Goal: Task Accomplishment & Management: Manage account settings

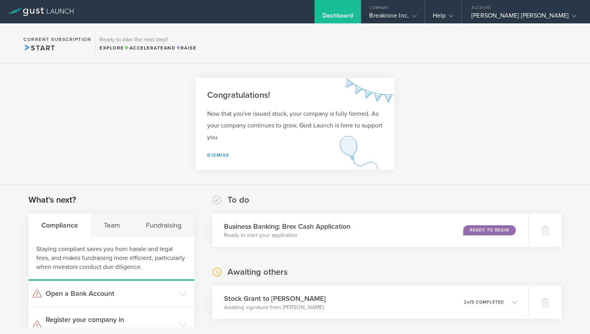
click at [480, 125] on section "Congratulations! Now that you've issued stock, your company is fully formed. As…" at bounding box center [295, 124] width 590 height 121
click at [226, 152] on link "Dismiss" at bounding box center [218, 154] width 22 height 5
click at [219, 155] on link "Dismiss" at bounding box center [218, 154] width 22 height 5
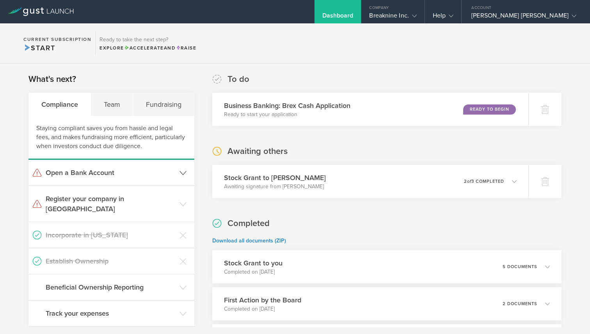
click at [183, 174] on icon at bounding box center [182, 173] width 7 height 7
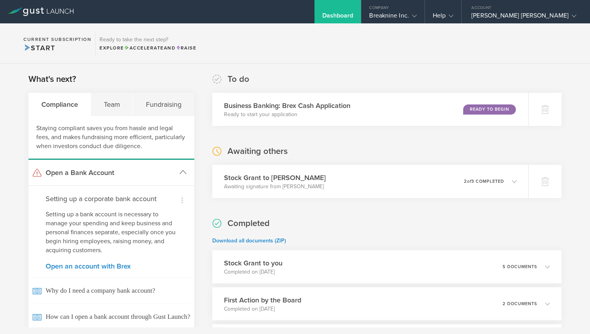
click at [185, 174] on polyline at bounding box center [183, 173] width 6 height 4
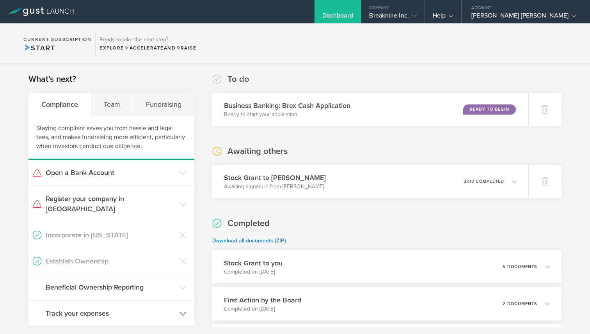
click at [161, 301] on header "Track your expenses" at bounding box center [111, 314] width 166 height 26
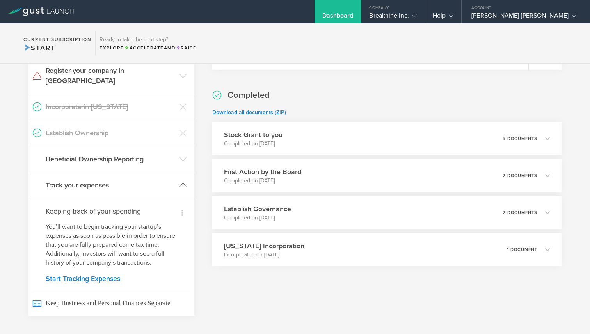
scroll to position [130, 0]
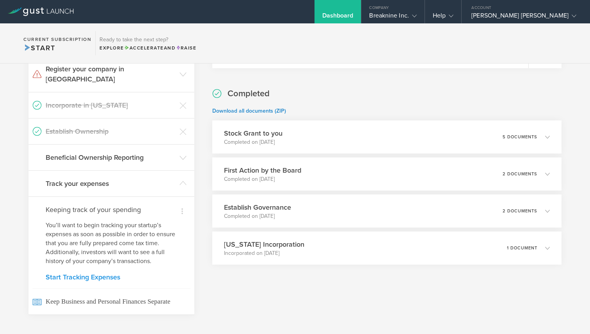
click at [110, 274] on link "Start Tracking Expenses" at bounding box center [111, 277] width 131 height 7
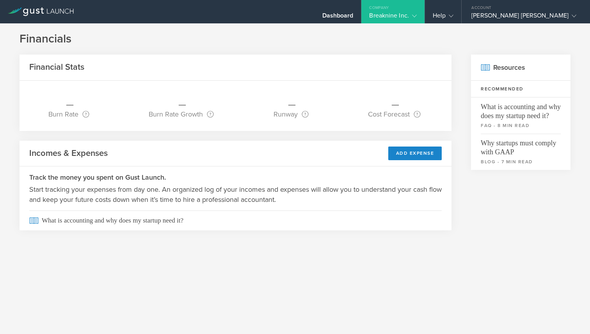
click at [408, 59] on div "Financial Stats" at bounding box center [235, 68] width 432 height 26
click at [416, 150] on button "Add Expense" at bounding box center [415, 154] width 54 height 14
select select "Incorporation filing costs"
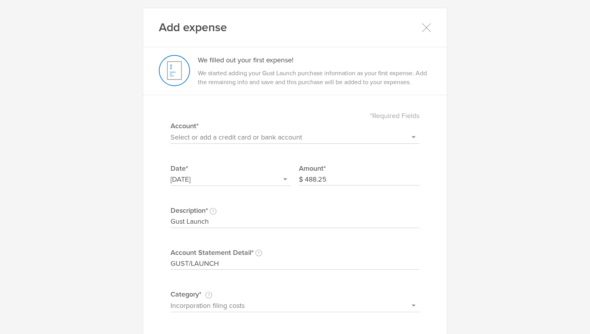
select select "68dda66d8d78d10002ffce62"
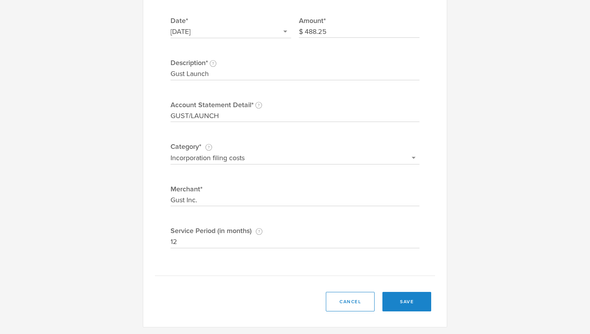
scroll to position [149, 0]
click at [395, 154] on select "Select a category for the transaction Manufacturing equipment Product/service m…" at bounding box center [294, 157] width 249 height 12
click at [170, 151] on select "Select a category for the transaction Manufacturing equipment Product/service m…" at bounding box center [294, 157] width 249 height 12
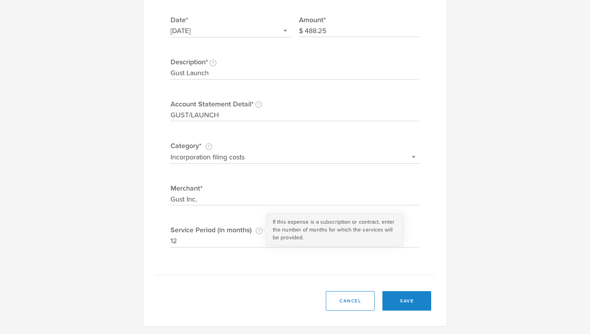
click at [257, 229] on circle at bounding box center [259, 231] width 6 height 6
click at [257, 235] on input "12" at bounding box center [294, 241] width 249 height 12
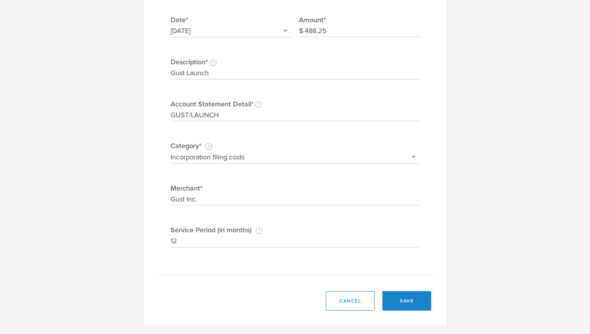
click at [267, 258] on div "*Required Fields Select or add a credit card or bank account American Express -…" at bounding box center [295, 114] width 280 height 321
click at [415, 303] on button "save" at bounding box center [406, 300] width 49 height 19
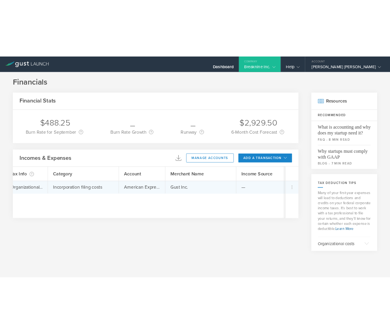
scroll to position [0, 0]
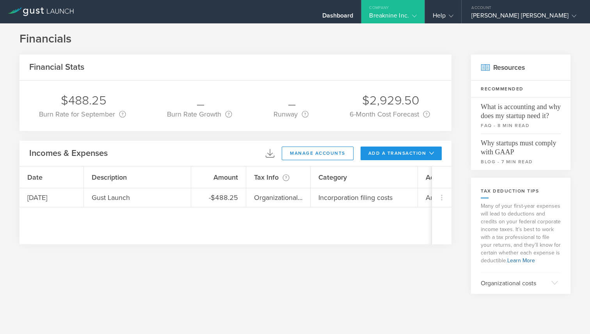
click at [375, 156] on button "add a transaction" at bounding box center [400, 154] width 81 height 14
click at [423, 175] on li "Add Expense" at bounding box center [416, 170] width 46 height 15
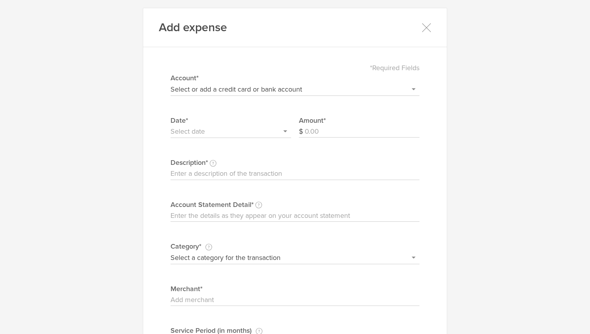
click at [307, 90] on select "Select or add a credit card or bank account American Express - 5004 + Add a new…" at bounding box center [294, 89] width 249 height 12
select select "68dda66d8d78d10002ffce62"
click at [170, 83] on select "Select or add a credit card or bank account American Express - 5004 + Add a new…" at bounding box center [294, 89] width 249 height 12
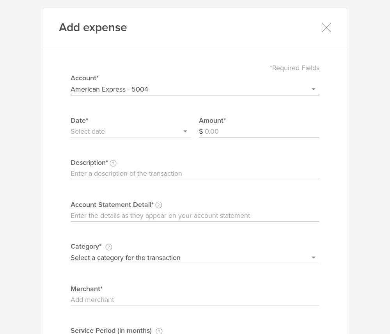
click at [159, 141] on div "Date*" at bounding box center [131, 136] width 120 height 43
click at [188, 131] on input "text" at bounding box center [131, 132] width 120 height 12
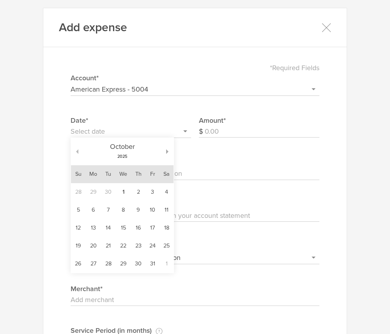
click at [76, 149] on button "button" at bounding box center [74, 151] width 7 height 5
click at [170, 249] on td "27" at bounding box center [166, 246] width 14 height 18
type input "[DATE]"
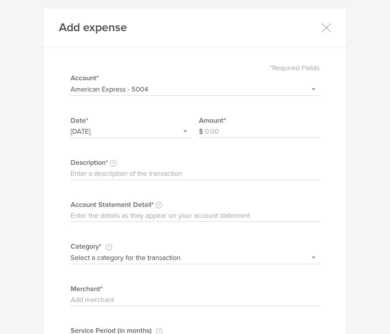
click at [223, 128] on input "Amount" at bounding box center [262, 132] width 115 height 12
type input "159.96"
type input "Domain - Namecheap"
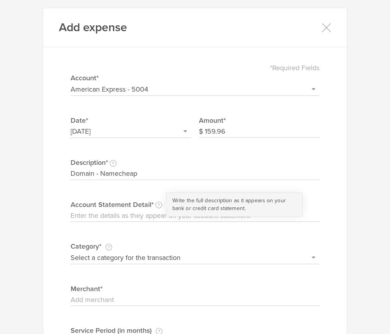
click at [161, 205] on div "Write the full description as it appears on your bank or credit card statement." at bounding box center [158, 205] width 7 height 10
click at [161, 210] on input "Account Statement Detail Write the full description as it appears on your bank …" at bounding box center [195, 216] width 249 height 12
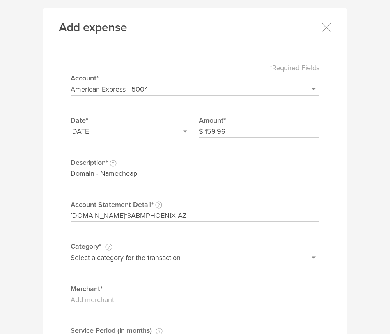
type input "[DOMAIN_NAME]*3ABMPHOENIX AZ"
click at [150, 256] on select "Select a category for the transaction Manufacturing equipment Product/service m…" at bounding box center [195, 257] width 249 height 12
select select "Web site design & hosting"
click at [71, 251] on select "Select a category for the transaction Manufacturing equipment Product/service m…" at bounding box center [195, 257] width 249 height 12
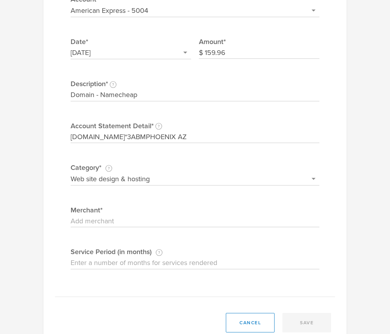
scroll to position [88, 0]
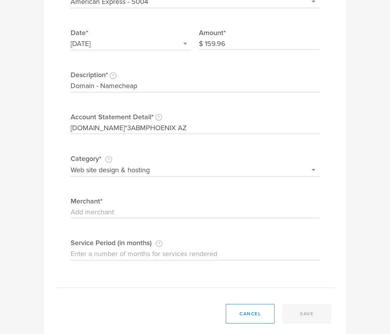
click at [182, 205] on label "Merchant" at bounding box center [195, 201] width 249 height 10
click at [182, 206] on input "Merchant" at bounding box center [195, 212] width 249 height 12
type input "Namecheap"
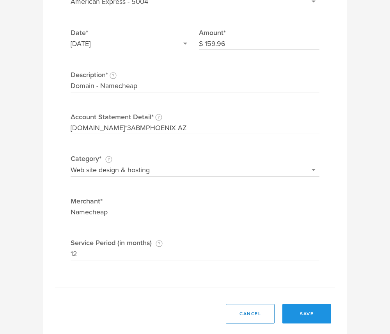
type input "12"
click at [315, 308] on button "save" at bounding box center [306, 313] width 49 height 19
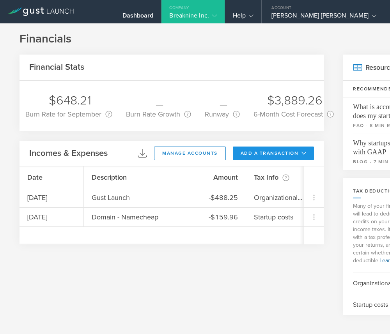
click at [304, 155] on icon at bounding box center [303, 153] width 5 height 5
click at [306, 170] on li "Add Expense" at bounding box center [288, 170] width 46 height 15
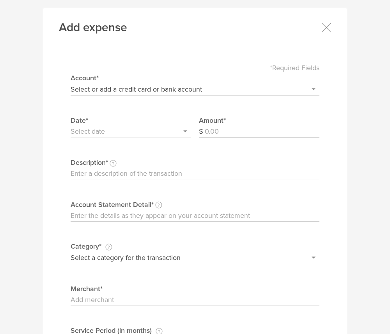
click at [188, 96] on div "*Required Fields Select or add a credit card or bank account American Express -…" at bounding box center [195, 215] width 280 height 321
click at [186, 89] on select "Select or add a credit card or bank account American Express - 5004 + Add a new…" at bounding box center [195, 89] width 249 height 12
select select "68dda66d8d78d10002ffce62"
click at [71, 83] on select "Select or add a credit card or bank account American Express - 5004 + Add a new…" at bounding box center [195, 89] width 249 height 12
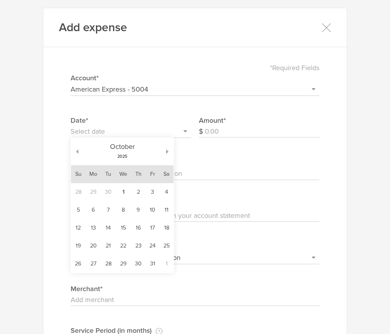
click at [152, 131] on input "text" at bounding box center [131, 132] width 120 height 12
click at [114, 188] on td "30" at bounding box center [108, 192] width 14 height 18
type input "[DATE]"
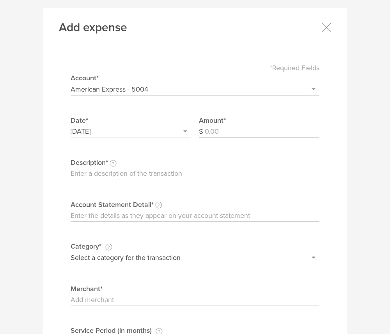
click at [225, 131] on input "Amount" at bounding box center [262, 132] width 115 height 12
type input "201.60"
click at [109, 171] on input "Description This description is for your own reference." at bounding box center [195, 174] width 249 height 12
type input "Google Workspace"
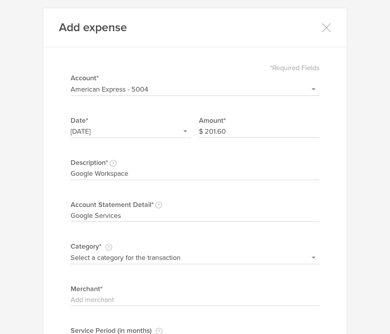
scroll to position [101, 0]
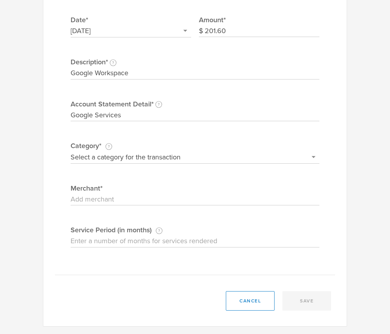
type input "Google Services"
click at [131, 158] on select "Select a category for the transaction Manufacturing equipment Product/service m…" at bounding box center [195, 157] width 249 height 12
select select "Software"
click at [71, 151] on select "Select a category for the transaction Manufacturing equipment Product/service m…" at bounding box center [195, 157] width 249 height 12
click at [131, 203] on input "Merchant" at bounding box center [195, 199] width 249 height 12
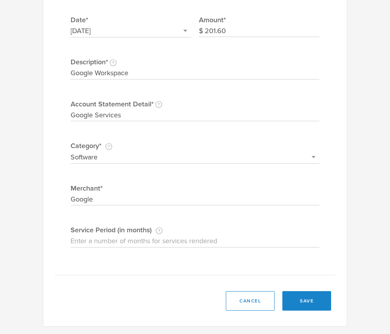
type input "Google"
click at [142, 239] on input "Service Period (in months) If this expense is a subscription or contract, enter…" at bounding box center [195, 241] width 249 height 12
type input "12"
click at [189, 261] on div "*Required Fields Select or add a credit card or bank account American Express -…" at bounding box center [195, 114] width 280 height 321
click at [314, 307] on button "save" at bounding box center [306, 300] width 49 height 19
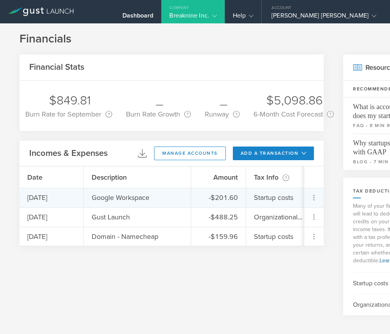
click at [311, 197] on icon at bounding box center [313, 197] width 9 height 9
click at [232, 292] on div at bounding box center [195, 167] width 390 height 334
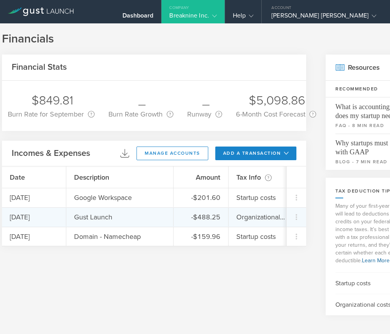
scroll to position [0, 0]
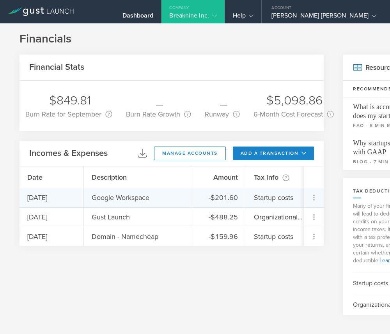
click at [315, 195] on icon at bounding box center [313, 197] width 9 height 9
click at [313, 221] on div "Edit" at bounding box center [300, 219] width 41 height 15
select select "68dda66d8d78d10002ffce62"
select select "Software"
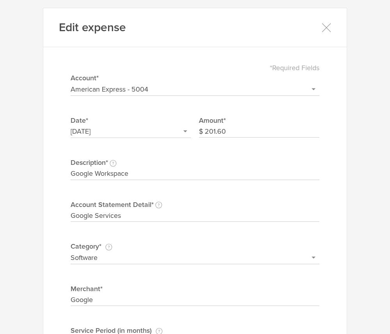
click at [235, 127] on input "201.60" at bounding box center [262, 132] width 115 height 12
type input "16.80"
click at [126, 127] on input "[DATE]" at bounding box center [131, 132] width 120 height 12
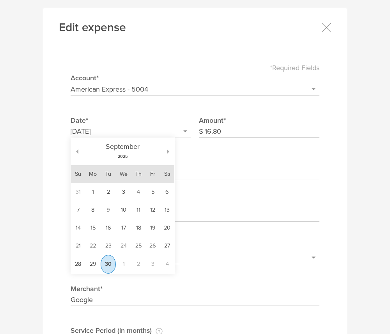
click at [166, 152] on div "[DATE]" at bounding box center [122, 151] width 89 height 27
click at [169, 151] on button "button" at bounding box center [170, 151] width 7 height 5
click at [167, 154] on div "[DATE]" at bounding box center [122, 151] width 103 height 27
click at [167, 151] on button "button" at bounding box center [170, 151] width 7 height 5
click at [78, 154] on div "[DATE]" at bounding box center [122, 151] width 103 height 27
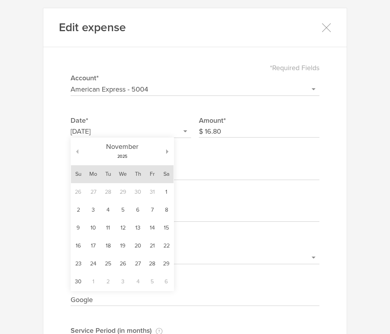
click at [77, 151] on button "button" at bounding box center [74, 151] width 7 height 5
click at [108, 225] on td "14" at bounding box center [108, 229] width 15 height 18
type input "[DATE]"
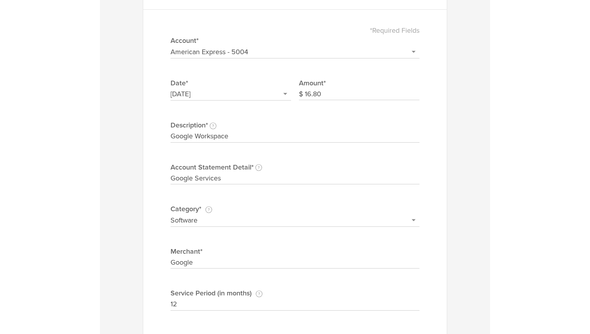
scroll to position [101, 0]
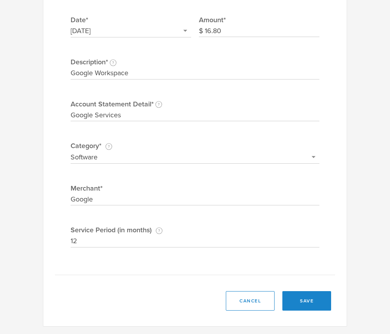
click at [154, 241] on input "12" at bounding box center [195, 241] width 249 height 12
type input "1"
click at [220, 269] on div "*Required Fields Select or add a credit card or bank account American Express -…" at bounding box center [195, 114] width 280 height 321
click at [304, 297] on button "save" at bounding box center [306, 300] width 49 height 19
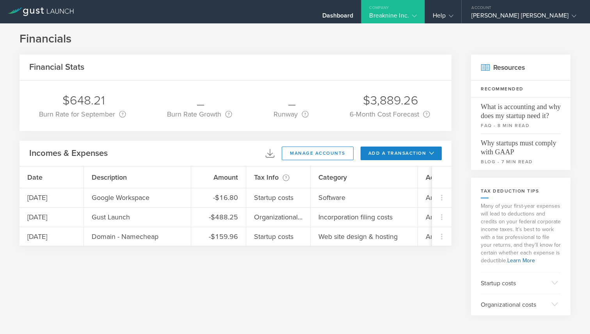
click at [349, 115] on div "6-Month Cost Forecast Based on your September burn rate, this is how much capit…" at bounding box center [389, 114] width 80 height 10
click at [353, 19] on div "Dashboard" at bounding box center [337, 18] width 31 height 12
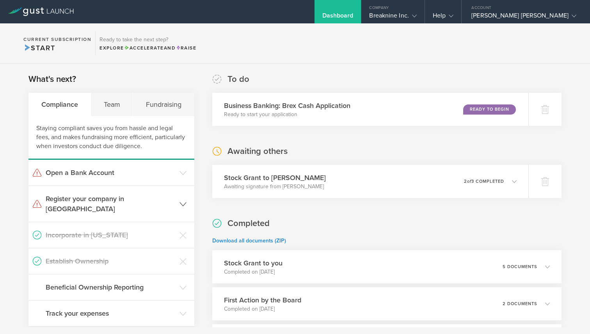
click at [184, 202] on polyline at bounding box center [183, 204] width 6 height 4
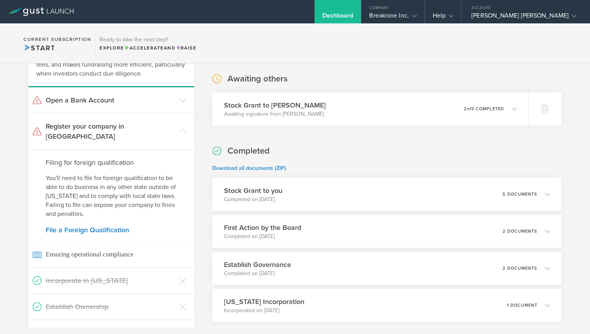
scroll to position [74, 0]
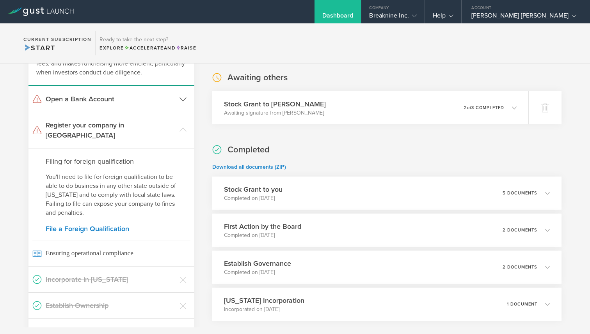
click at [138, 101] on h3 "Open a Bank Account" at bounding box center [111, 99] width 130 height 10
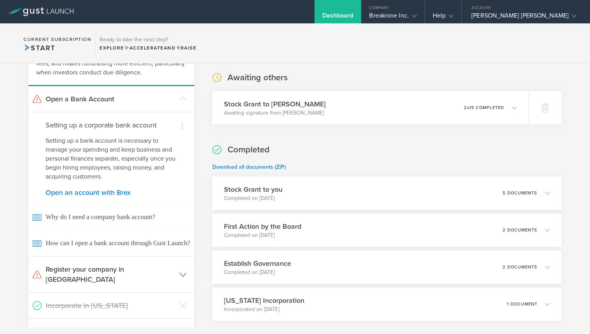
click at [109, 270] on h3 "Register your company in [GEOGRAPHIC_DATA]" at bounding box center [111, 274] width 130 height 20
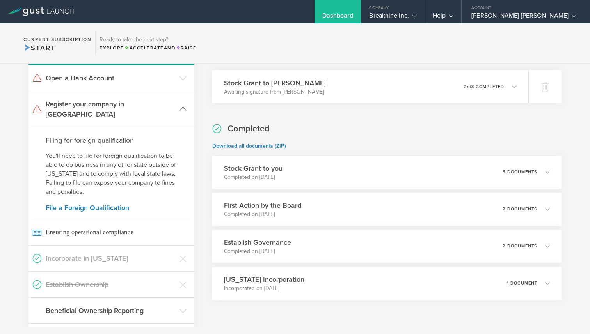
scroll to position [74, 0]
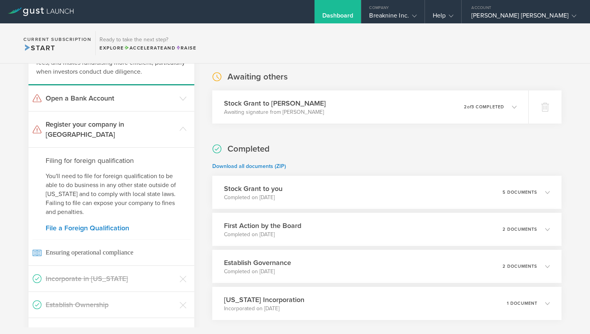
click at [119, 222] on div "Filing for foreign qualification You'll need to file for foreign qualification …" at bounding box center [111, 206] width 166 height 118
click at [119, 225] on link "File a Foreign Qualification" at bounding box center [111, 228] width 131 height 7
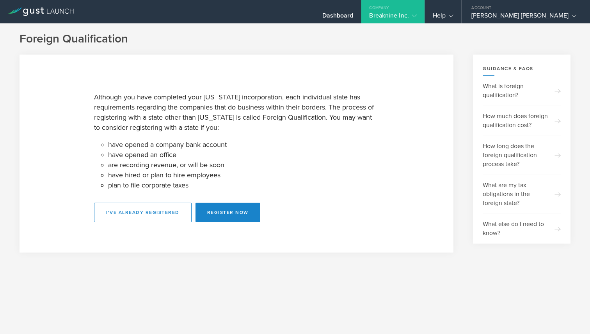
click at [119, 221] on button "I've already registered" at bounding box center [142, 212] width 97 height 19
select select "NY"
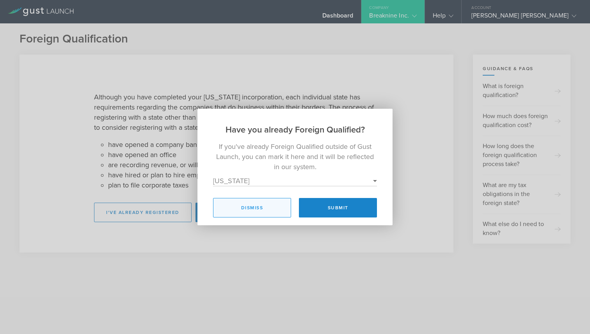
click at [278, 212] on button "Dismiss" at bounding box center [252, 207] width 78 height 19
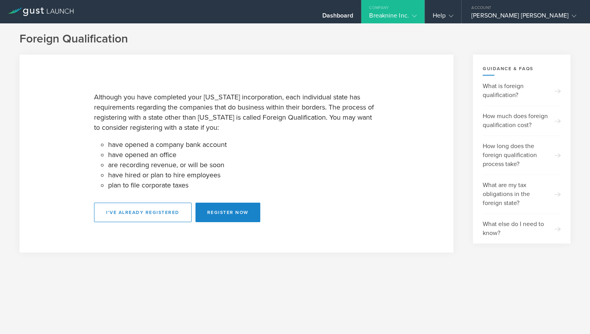
click at [327, 217] on div "I've already registered Register Now" at bounding box center [236, 212] width 285 height 19
click at [247, 212] on button "Register Now" at bounding box center [227, 212] width 65 height 19
select select "NY"
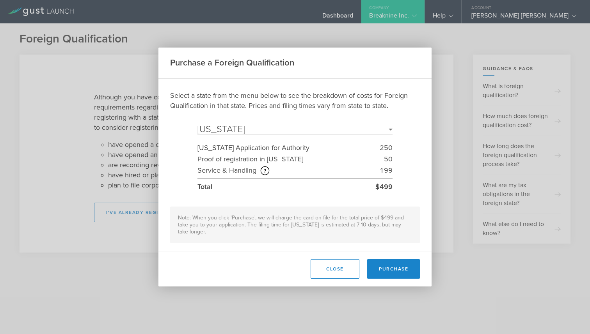
click at [272, 195] on div "Select a state from the menu below to see the breakdown of costs for Foreign Qu…" at bounding box center [295, 166] width 250 height 153
click at [391, 130] on select "Select a State [US_STATE] [US_STATE] [US_STATE] [US_STATE] [US_STATE] [US_STATE…" at bounding box center [294, 129] width 195 height 9
click at [197, 125] on select "Select a State [US_STATE] [US_STATE] [US_STATE] [US_STATE] [US_STATE] [US_STATE…" at bounding box center [294, 129] width 195 height 9
click at [460, 149] on div "Purchase a Foreign Qualification Select a state from the menu below to see the …" at bounding box center [295, 167] width 590 height 334
click at [331, 268] on button "Close" at bounding box center [334, 268] width 49 height 19
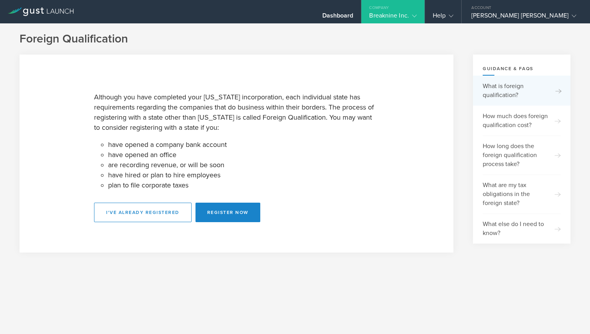
click at [532, 90] on div "What is foreign qualification?" at bounding box center [521, 91] width 78 height 30
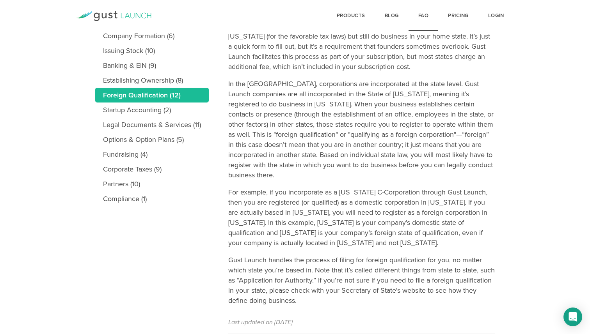
scroll to position [145, 0]
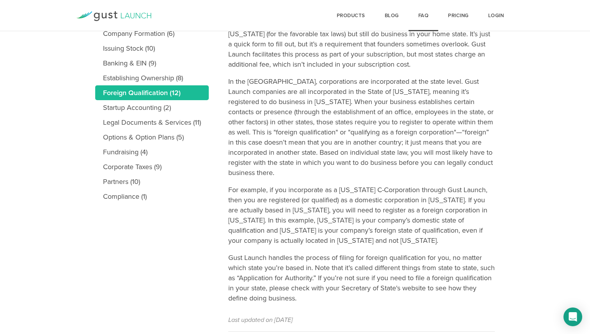
click at [533, 80] on main "Topics Gust Launch (14) Incorporation (15) Company Formation (6) Issuing Stock …" at bounding box center [295, 162] width 590 height 402
